Goal: Information Seeking & Learning: Learn about a topic

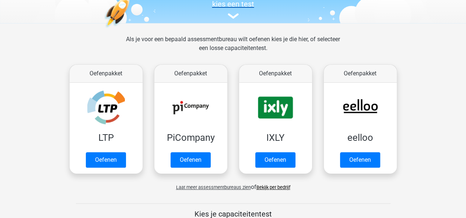
scroll to position [83, 0]
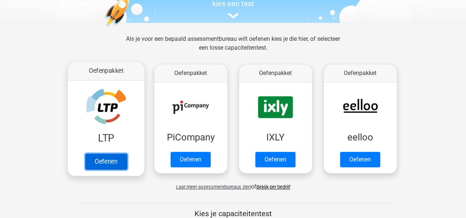
click at [111, 155] on link "Oefenen" at bounding box center [106, 162] width 42 height 16
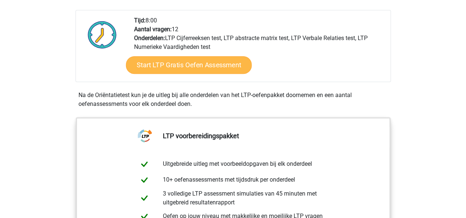
scroll to position [143, 0]
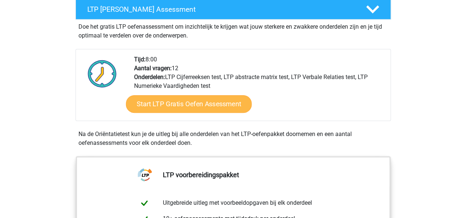
drag, startPoint x: 219, startPoint y: 93, endPoint x: 220, endPoint y: 102, distance: 9.0
click at [220, 102] on div "Start LTP Gratis Oefen Assessment" at bounding box center [259, 106] width 250 height 30
click at [220, 102] on link "Start LTP Gratis Oefen Assessment" at bounding box center [189, 104] width 126 height 18
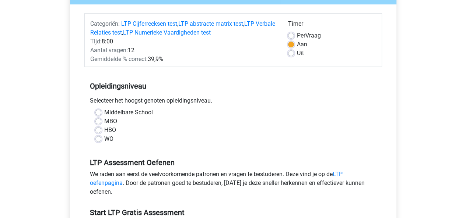
scroll to position [83, 0]
click at [113, 130] on label "HBO" at bounding box center [110, 130] width 12 height 9
click at [101, 130] on input "HBO" at bounding box center [98, 129] width 6 height 7
radio input "true"
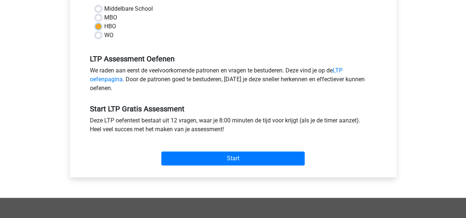
scroll to position [187, 0]
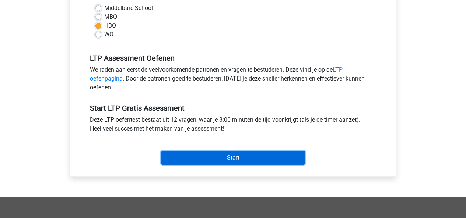
click at [216, 161] on input "Start" at bounding box center [232, 158] width 143 height 14
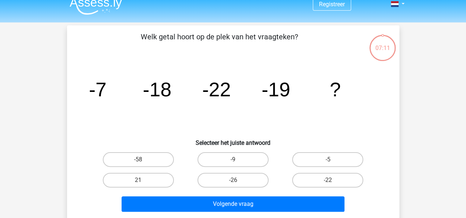
scroll to position [10, 0]
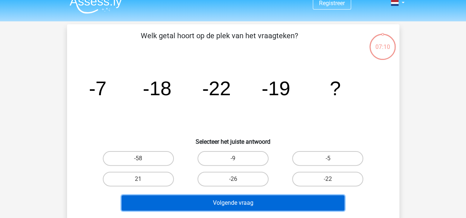
click at [287, 198] on button "Volgende vraag" at bounding box center [233, 203] width 223 height 15
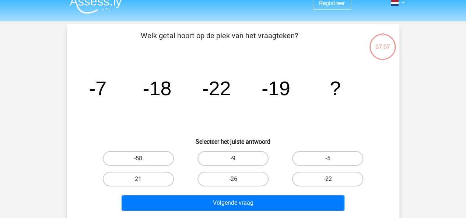
click at [240, 158] on label "-9" at bounding box center [232, 158] width 71 height 15
click at [238, 159] on input "-9" at bounding box center [235, 161] width 5 height 5
radio input "true"
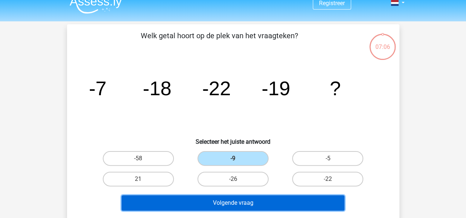
click at [267, 208] on button "Volgende vraag" at bounding box center [233, 203] width 223 height 15
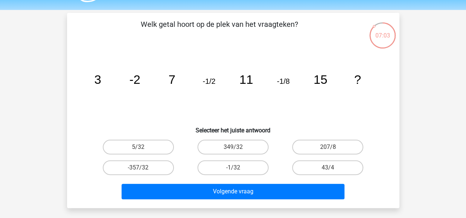
scroll to position [21, 0]
